Goal: Information Seeking & Learning: Learn about a topic

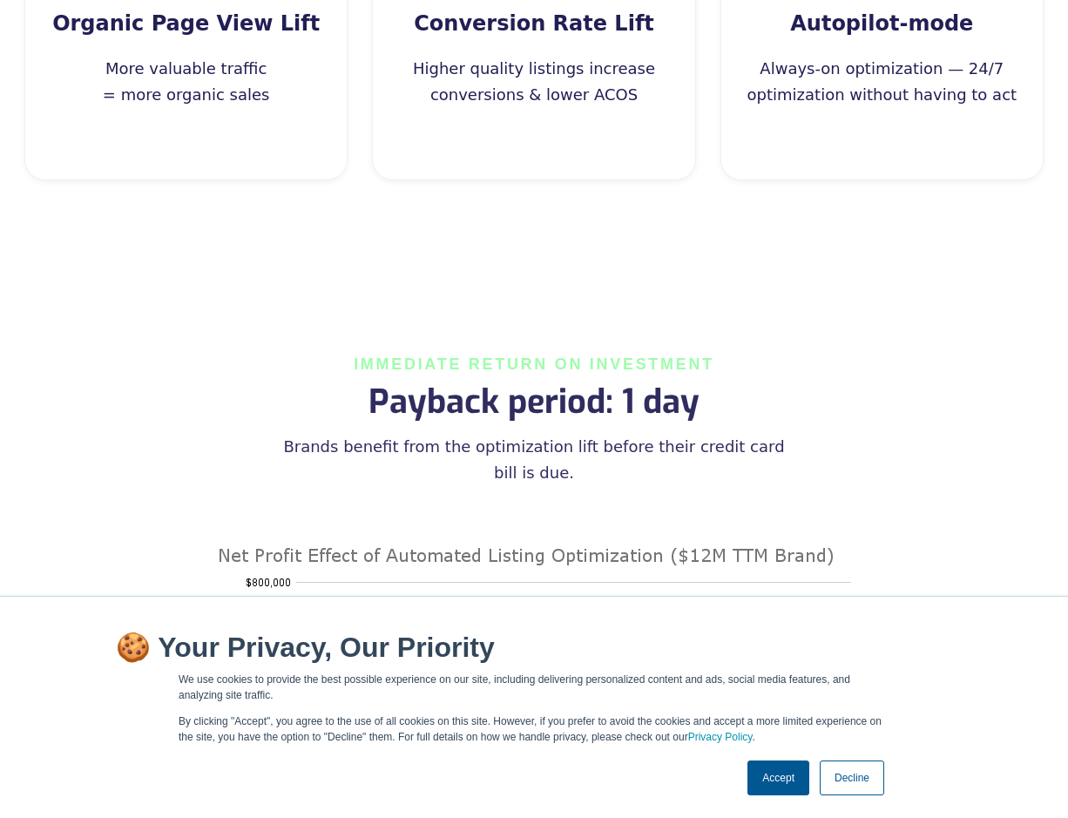
scroll to position [1306, 0]
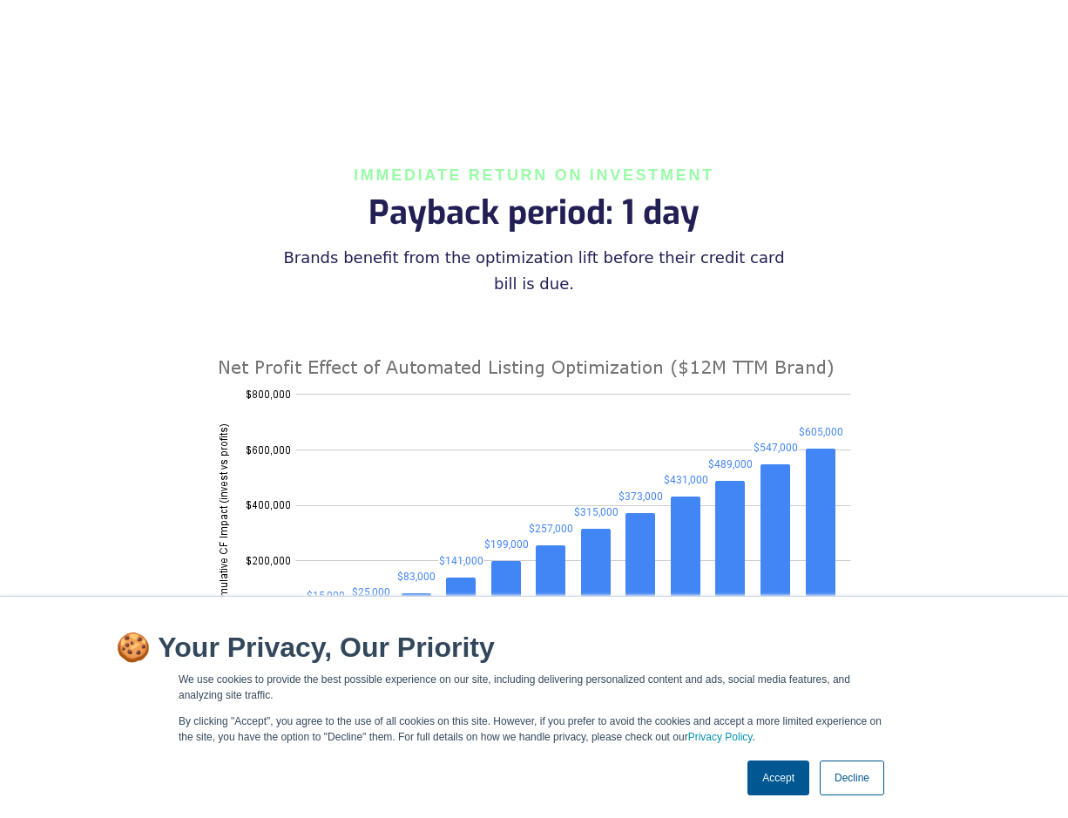
click at [768, 779] on link "Accept" at bounding box center [778, 777] width 62 height 35
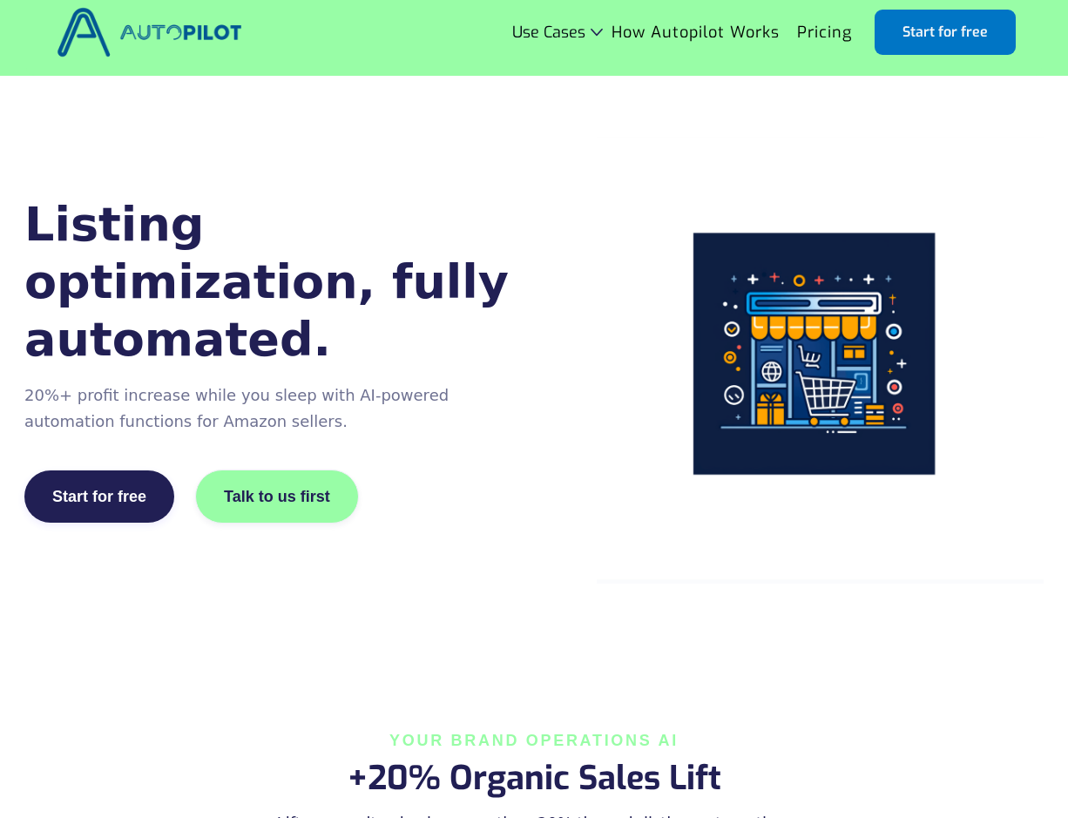
scroll to position [0, 0]
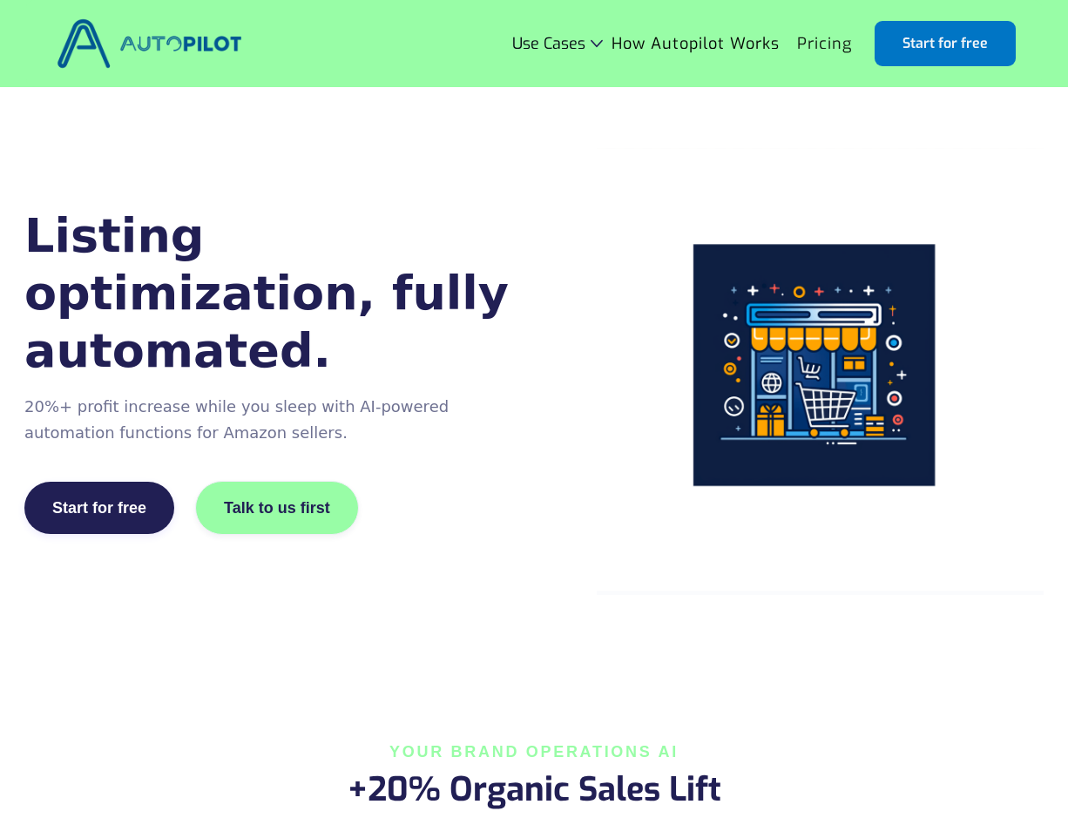
click at [833, 56] on link "Pricing" at bounding box center [824, 43] width 72 height 33
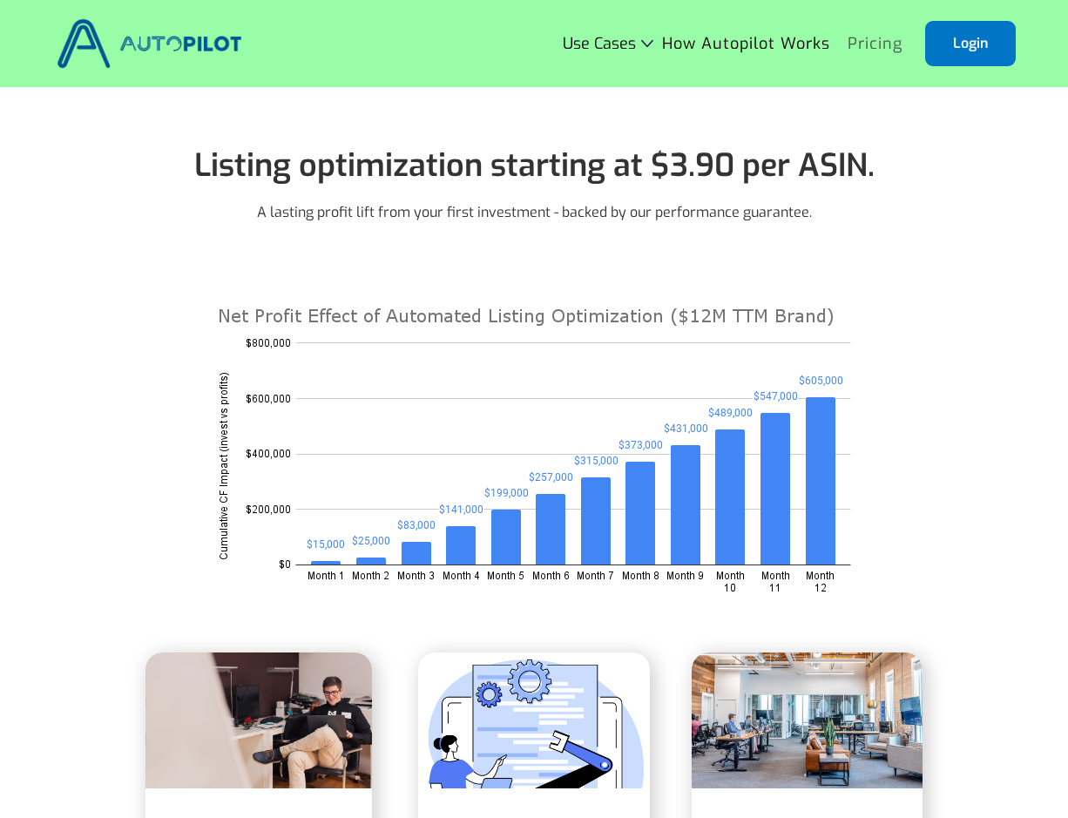
click at [879, 48] on link "Pricing" at bounding box center [875, 43] width 72 height 33
